Goal: Information Seeking & Learning: Learn about a topic

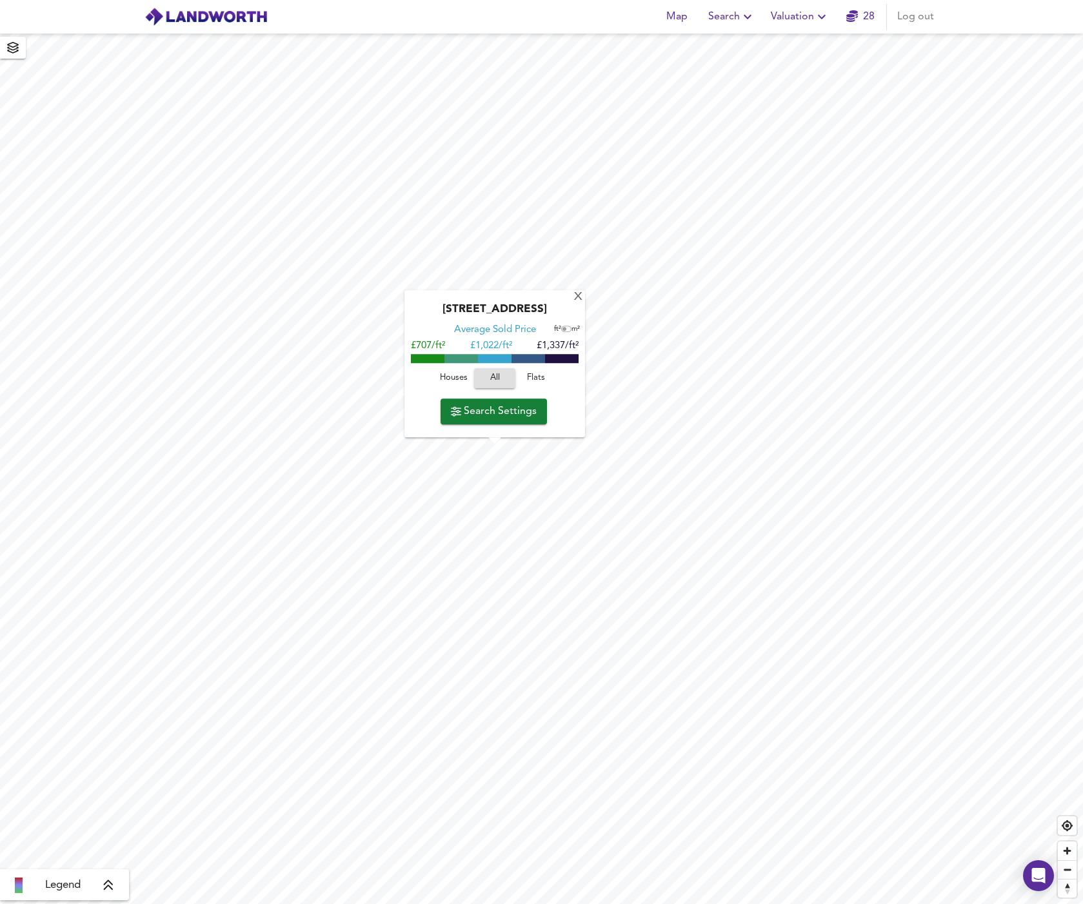
click at [457, 377] on span "Houses" at bounding box center [453, 378] width 35 height 15
drag, startPoint x: 513, startPoint y: 307, endPoint x: 566, endPoint y: 310, distance: 53.6
click at [566, 310] on div "[STREET_ADDRESS]" at bounding box center [495, 313] width 168 height 21
copy div "SW6 7TR"
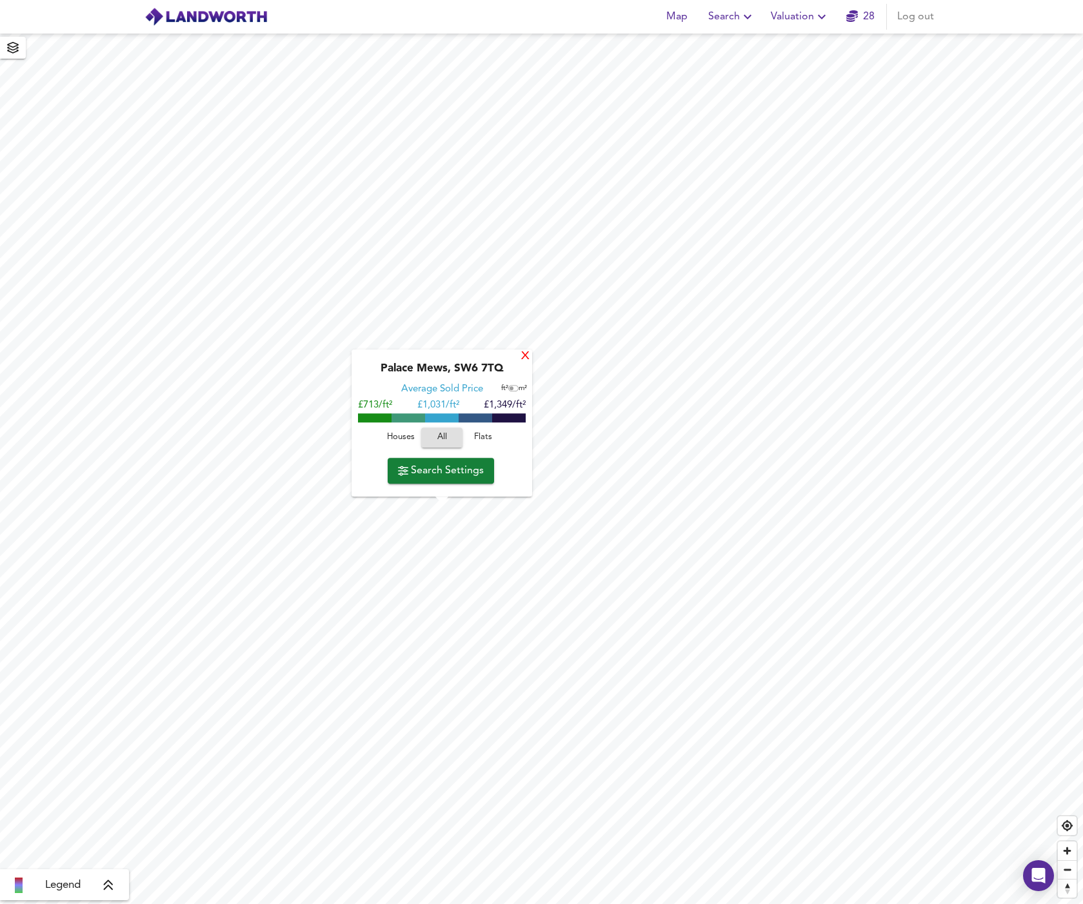
click at [527, 360] on div "X" at bounding box center [525, 357] width 11 height 12
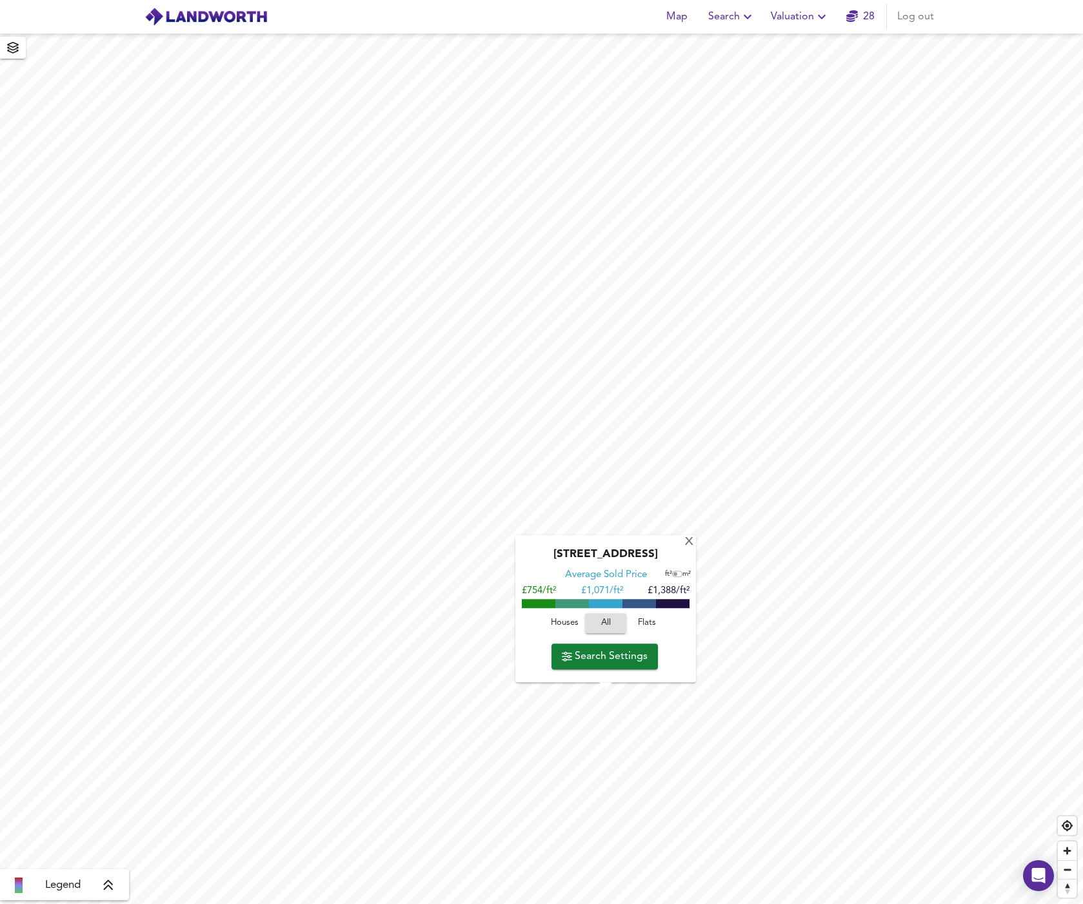
click at [565, 616] on button "Houses" at bounding box center [564, 623] width 41 height 20
click at [709, 554] on div "X [GEOGRAPHIC_DATA] 2SL Average Sold Price ft² m² £681/ft² £ 1,096/ft² £1,511/f…" at bounding box center [541, 469] width 1083 height 871
click at [673, 563] on div "[STREET_ADDRESS]" at bounding box center [606, 558] width 168 height 21
drag, startPoint x: 624, startPoint y: 553, endPoint x: 681, endPoint y: 555, distance: 56.8
click at [681, 555] on div "[STREET_ADDRESS]" at bounding box center [606, 558] width 168 height 21
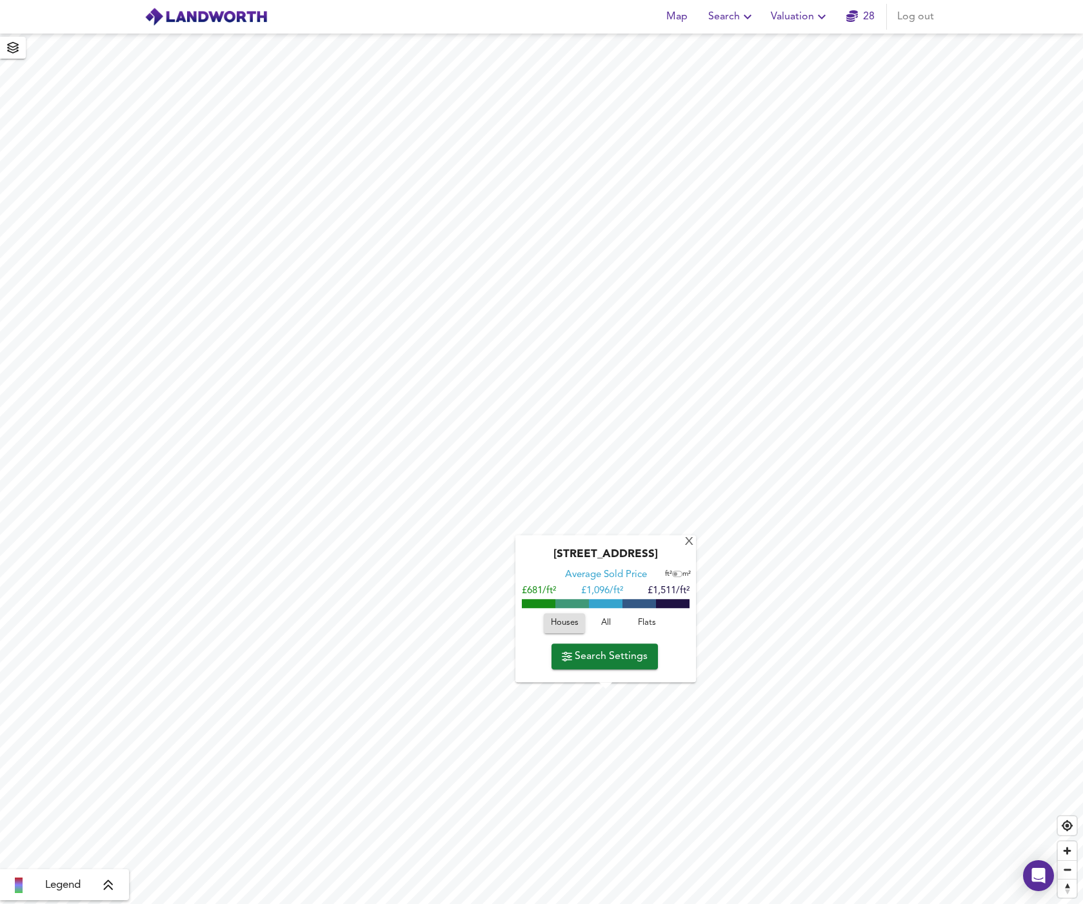
copy div "SW6 2SL"
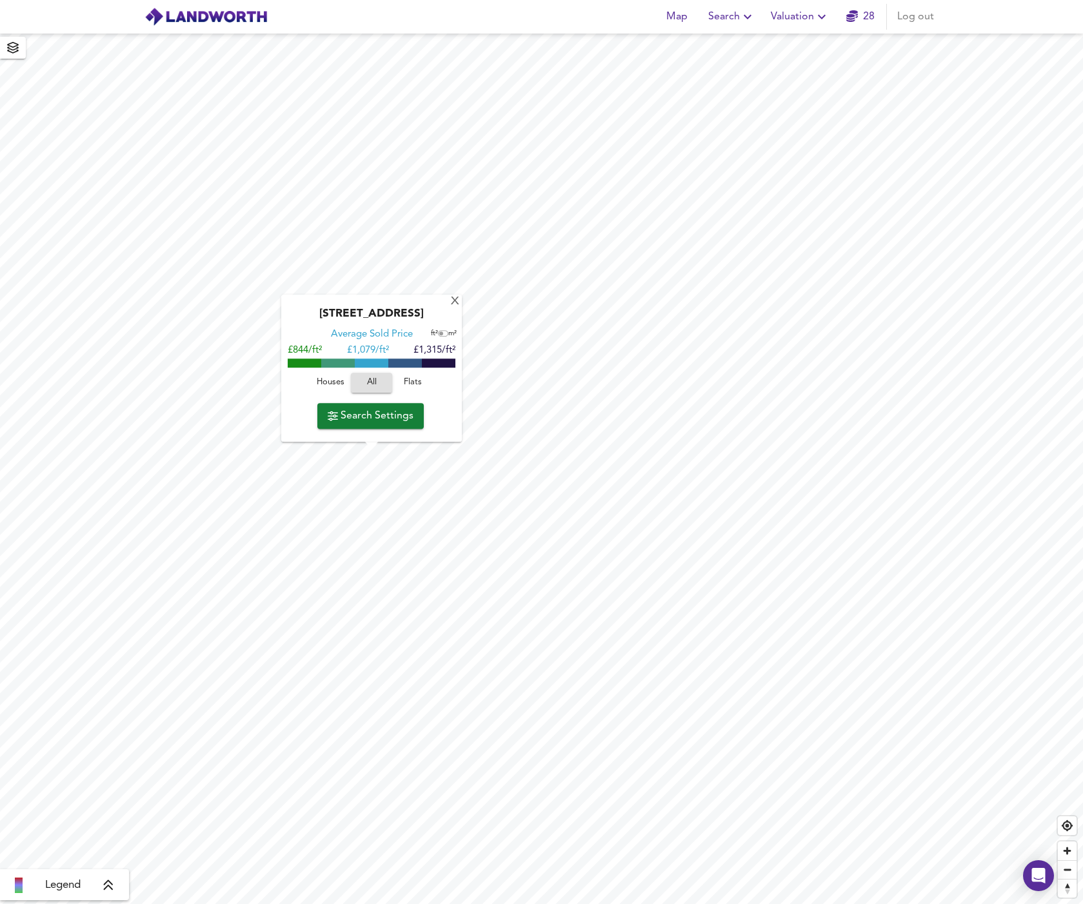
click at [336, 386] on span "Houses" at bounding box center [330, 382] width 35 height 15
drag, startPoint x: 397, startPoint y: 310, endPoint x: 438, endPoint y: 308, distance: 41.3
click at [438, 308] on div "[STREET_ADDRESS]" at bounding box center [372, 318] width 168 height 21
copy div "W6 9SJ"
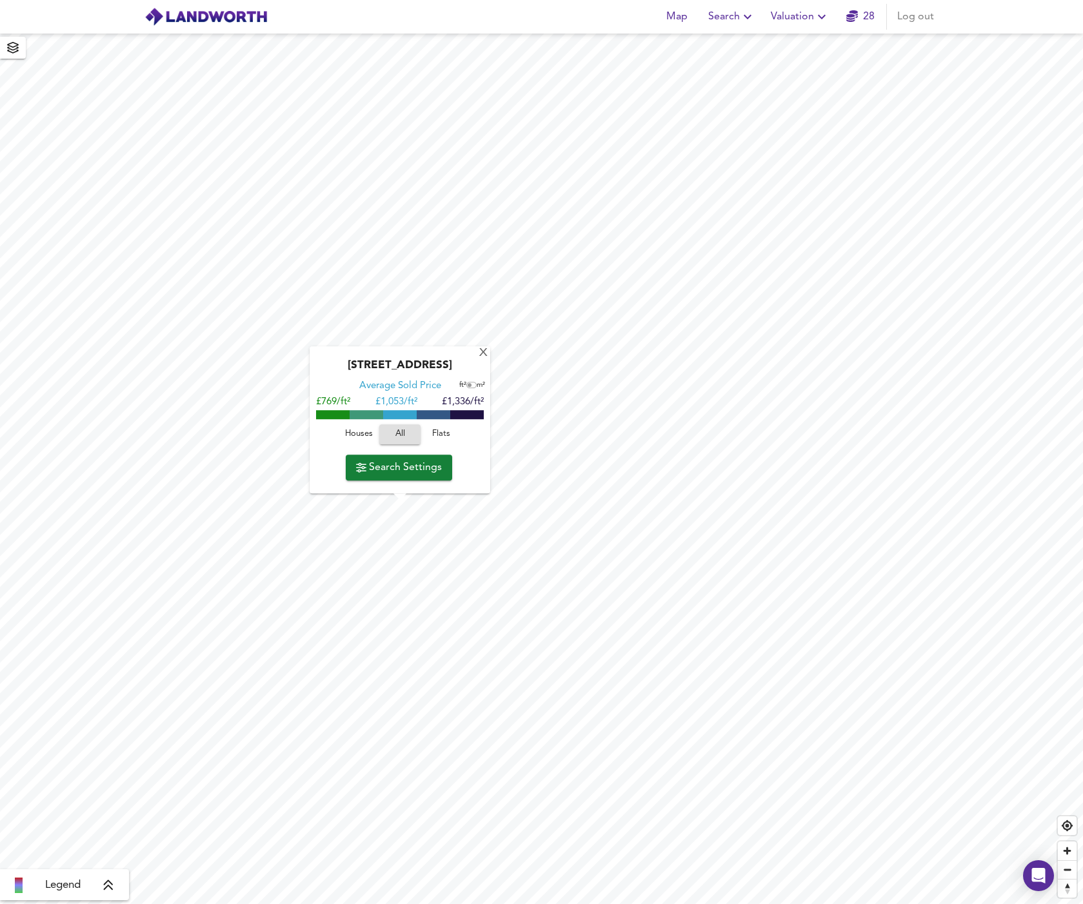
click at [361, 433] on span "Houses" at bounding box center [358, 434] width 35 height 15
drag, startPoint x: 416, startPoint y: 364, endPoint x: 471, endPoint y: 370, distance: 55.1
click at [471, 370] on div "[STREET_ADDRESS]" at bounding box center [400, 369] width 168 height 21
copy div "SW6 6AY"
click at [483, 351] on div "X" at bounding box center [483, 354] width 11 height 12
